Goal: Navigation & Orientation: Find specific page/section

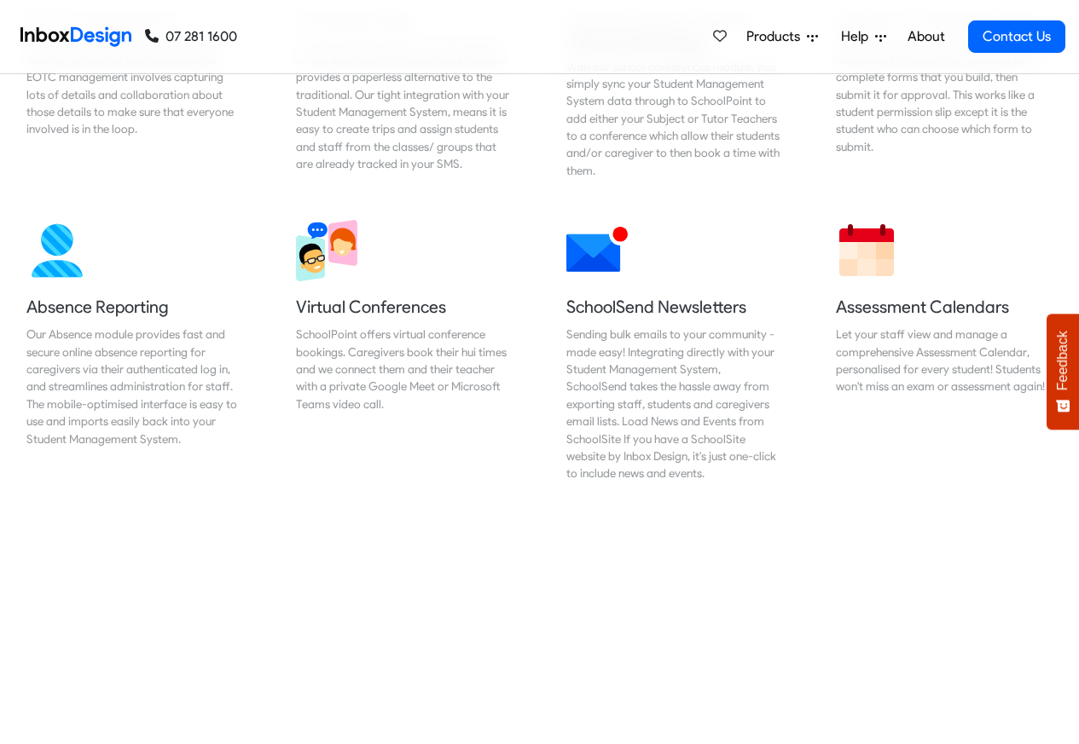
scroll to position [1330, 0]
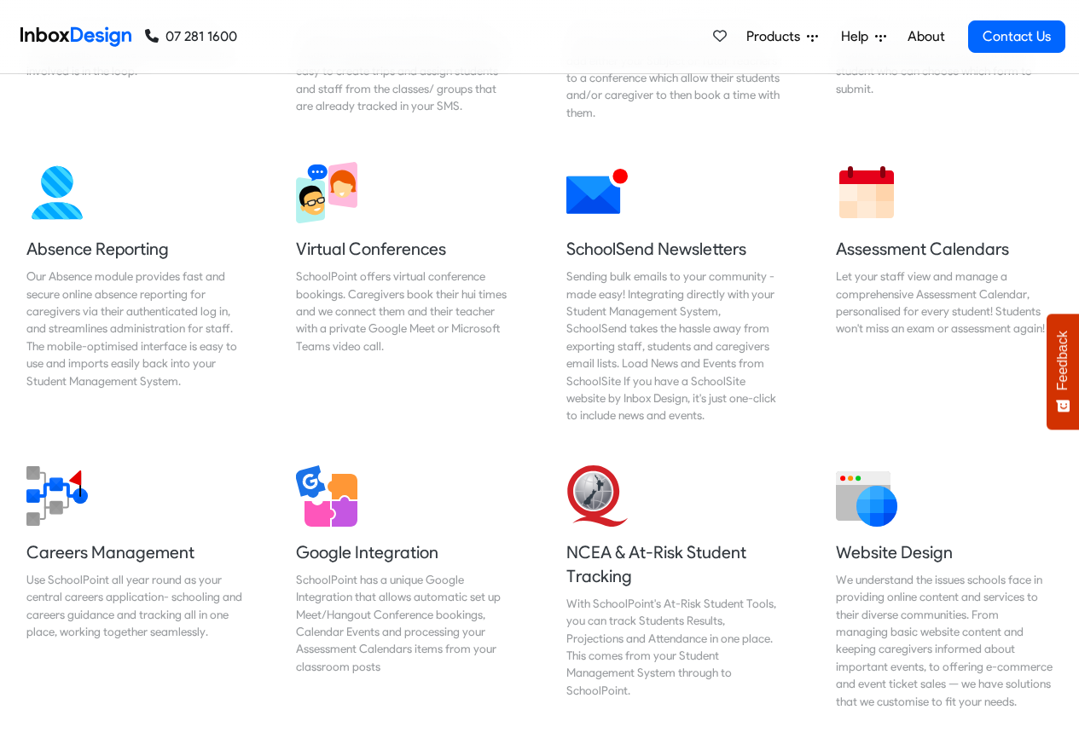
click at [815, 38] on icon at bounding box center [812, 37] width 11 height 11
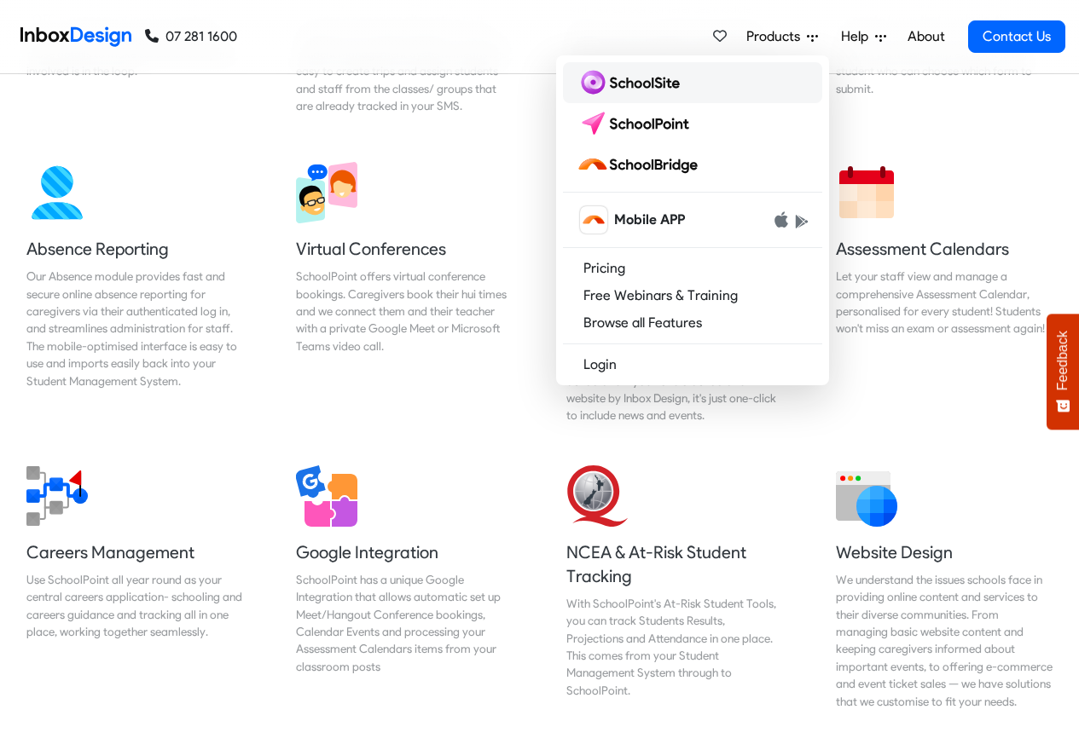
click at [633, 82] on img at bounding box center [631, 82] width 110 height 27
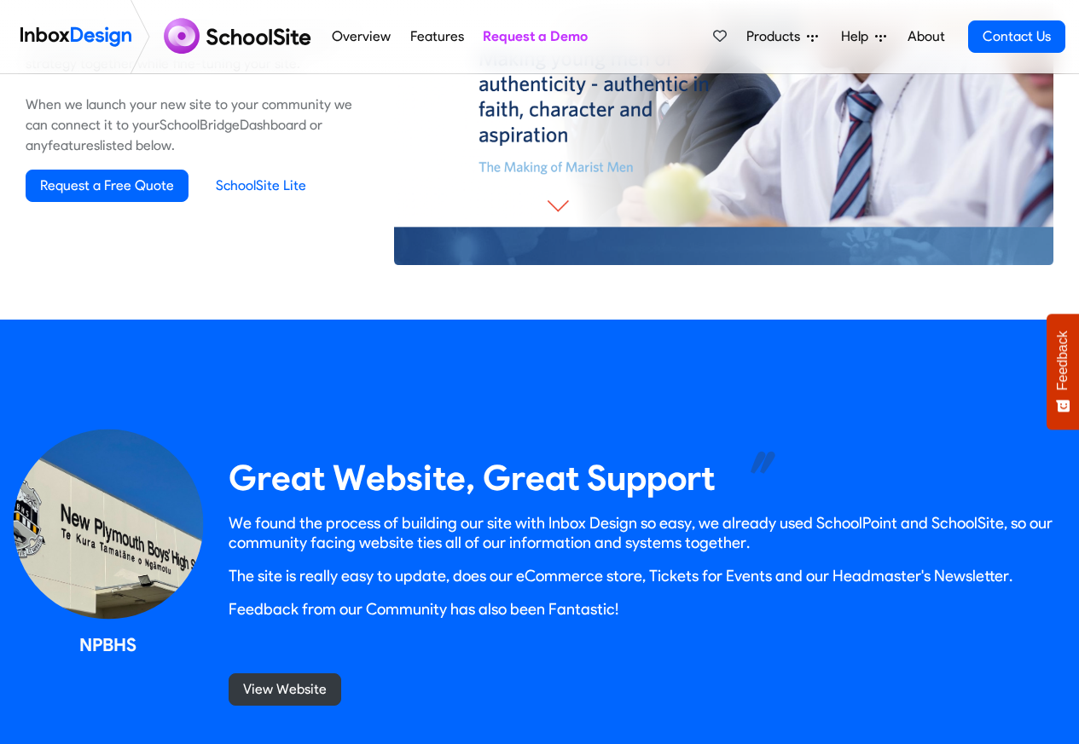
scroll to position [1330, 0]
